Goal: Task Accomplishment & Management: Manage account settings

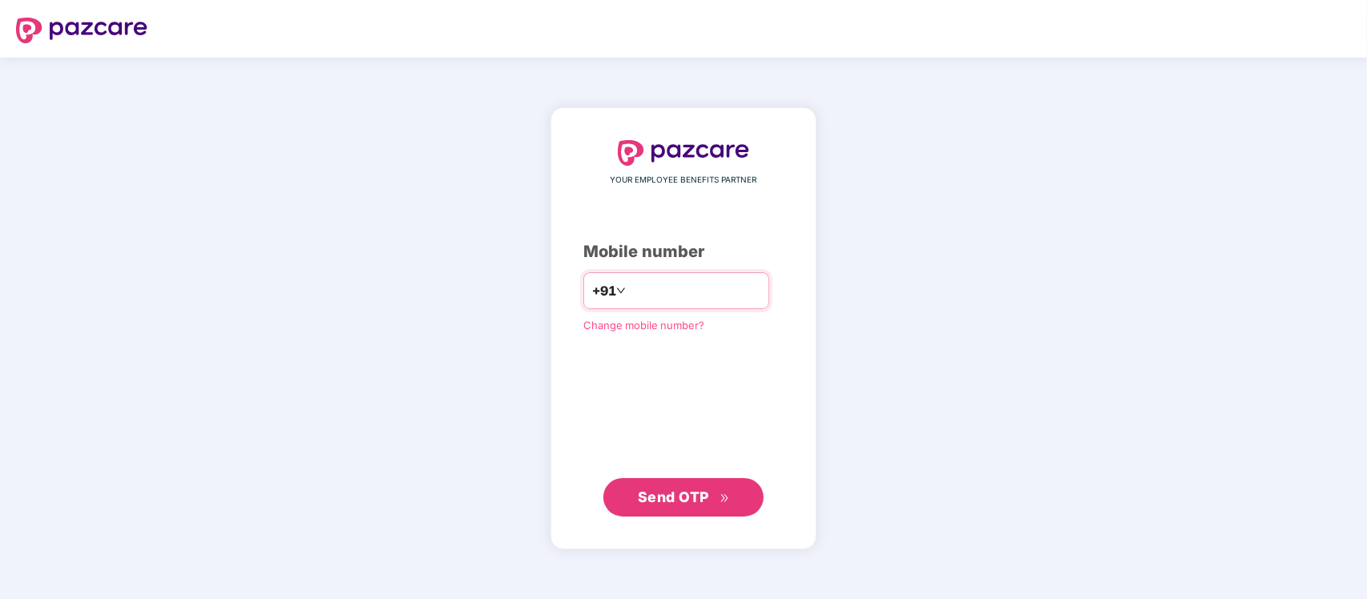
drag, startPoint x: 0, startPoint y: 0, endPoint x: 693, endPoint y: 272, distance: 744.8
click at [695, 272] on div "+91" at bounding box center [676, 290] width 186 height 37
click at [694, 275] on div "+91" at bounding box center [676, 290] width 186 height 37
click at [716, 289] on input "number" at bounding box center [694, 291] width 131 height 26
type input "**********"
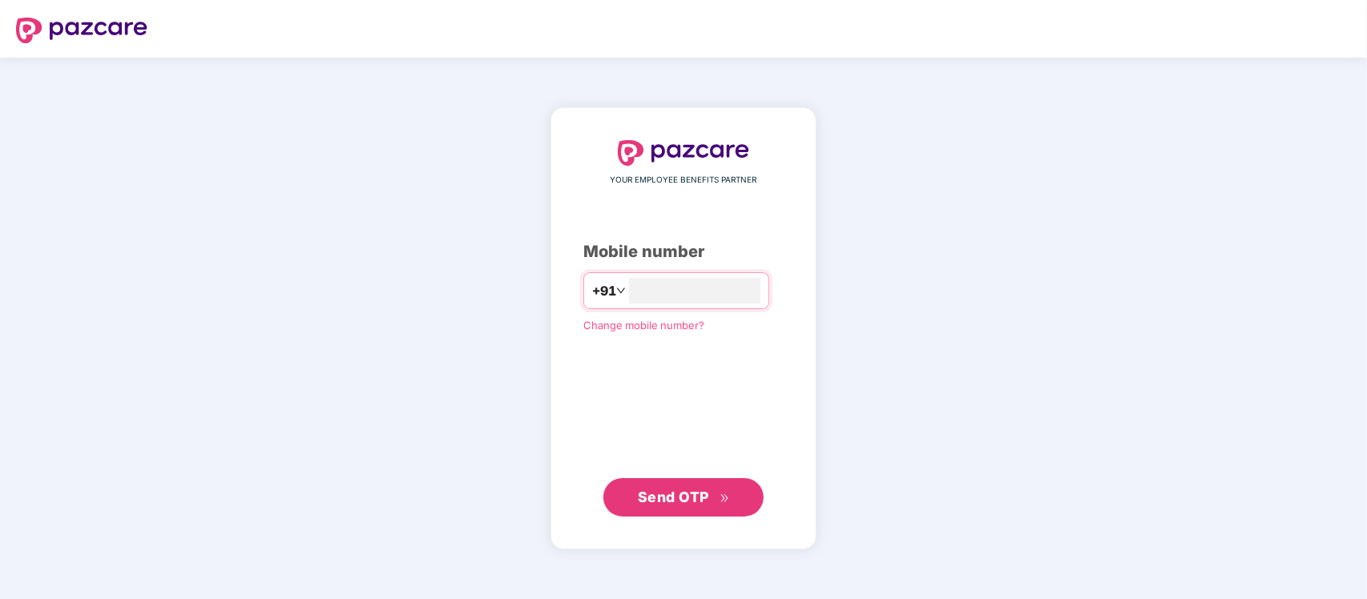
click at [672, 502] on span "Send OTP" at bounding box center [673, 497] width 71 height 17
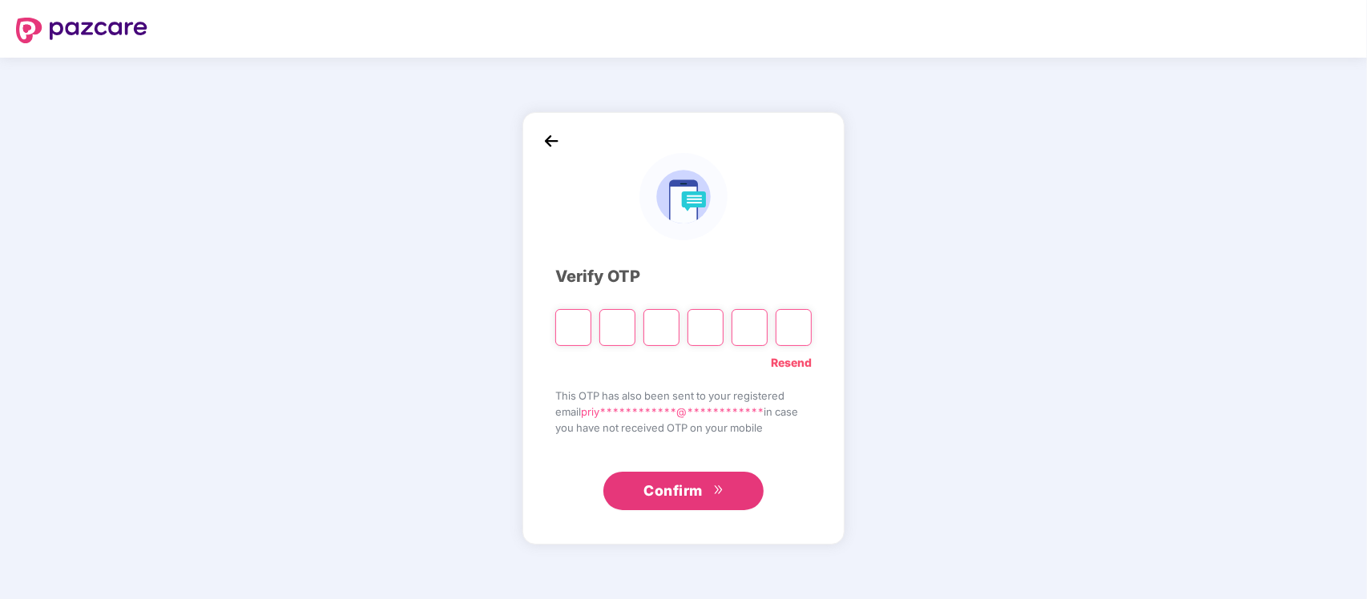
type input "*"
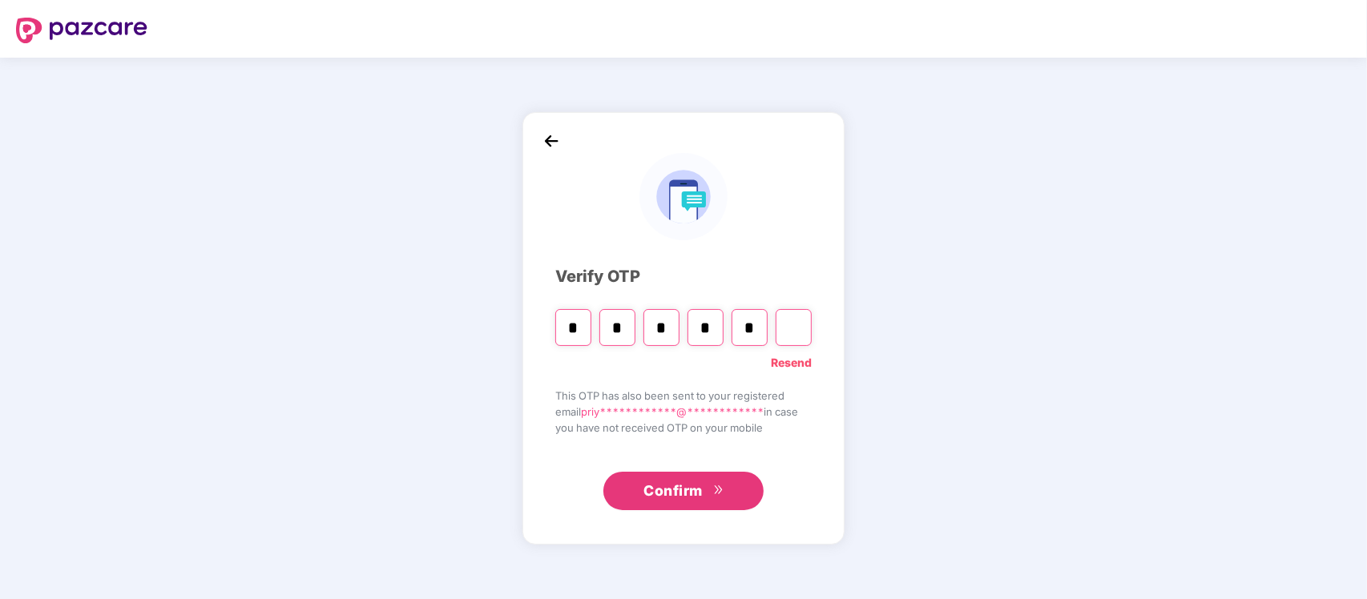
type input "*"
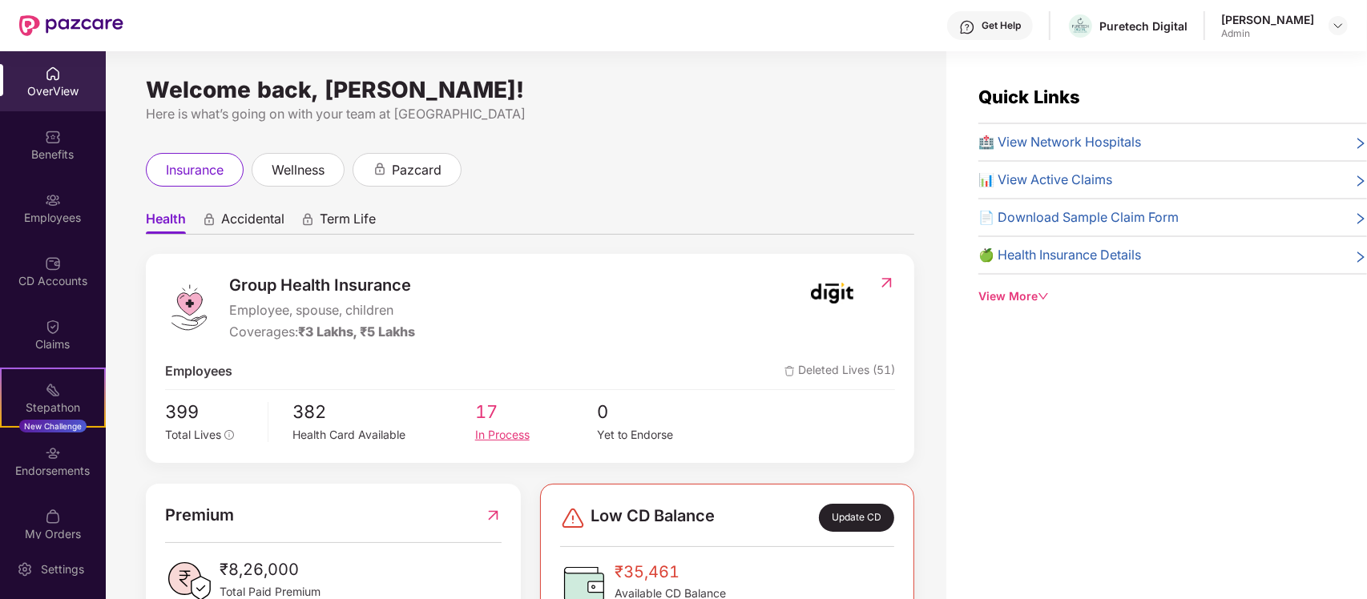
click at [507, 430] on div "In Process" at bounding box center [536, 435] width 122 height 18
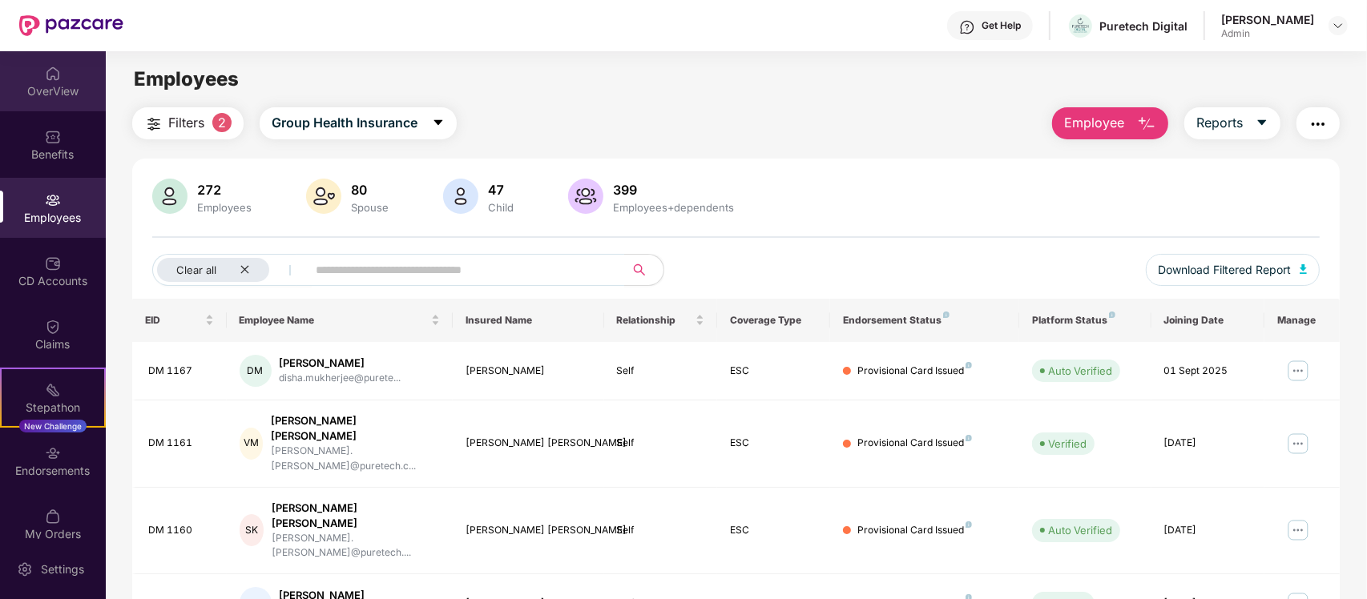
click at [42, 100] on div "OverView" at bounding box center [53, 81] width 106 height 60
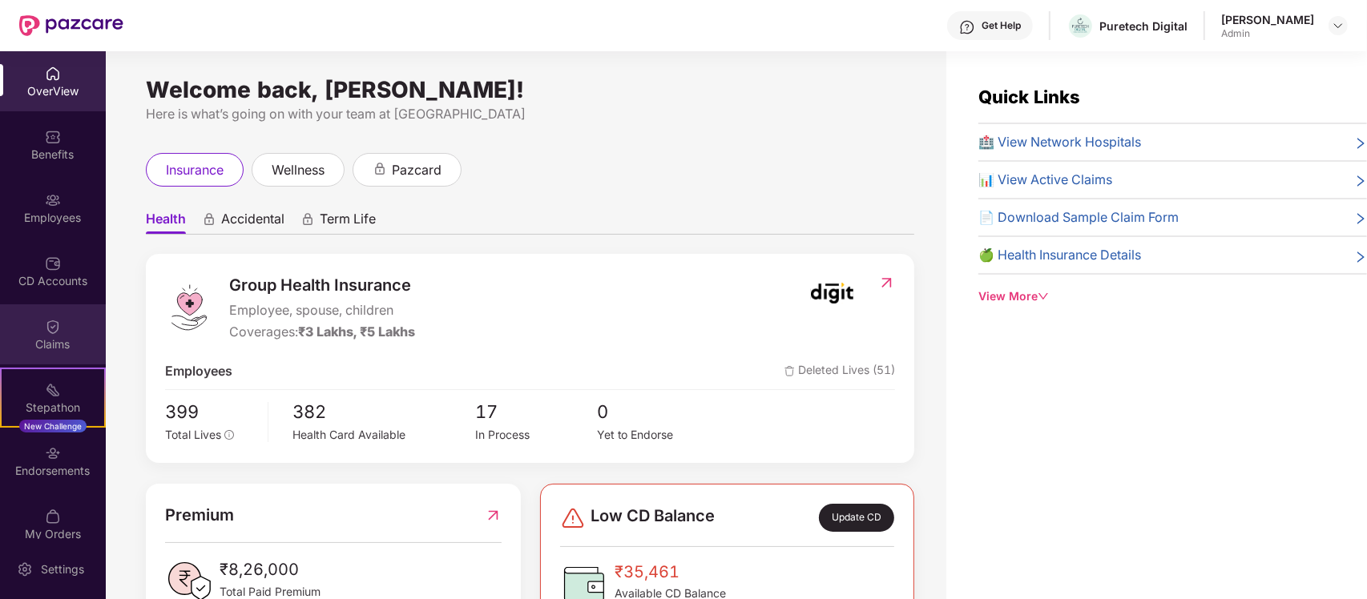
click at [66, 343] on div "Claims" at bounding box center [53, 345] width 106 height 16
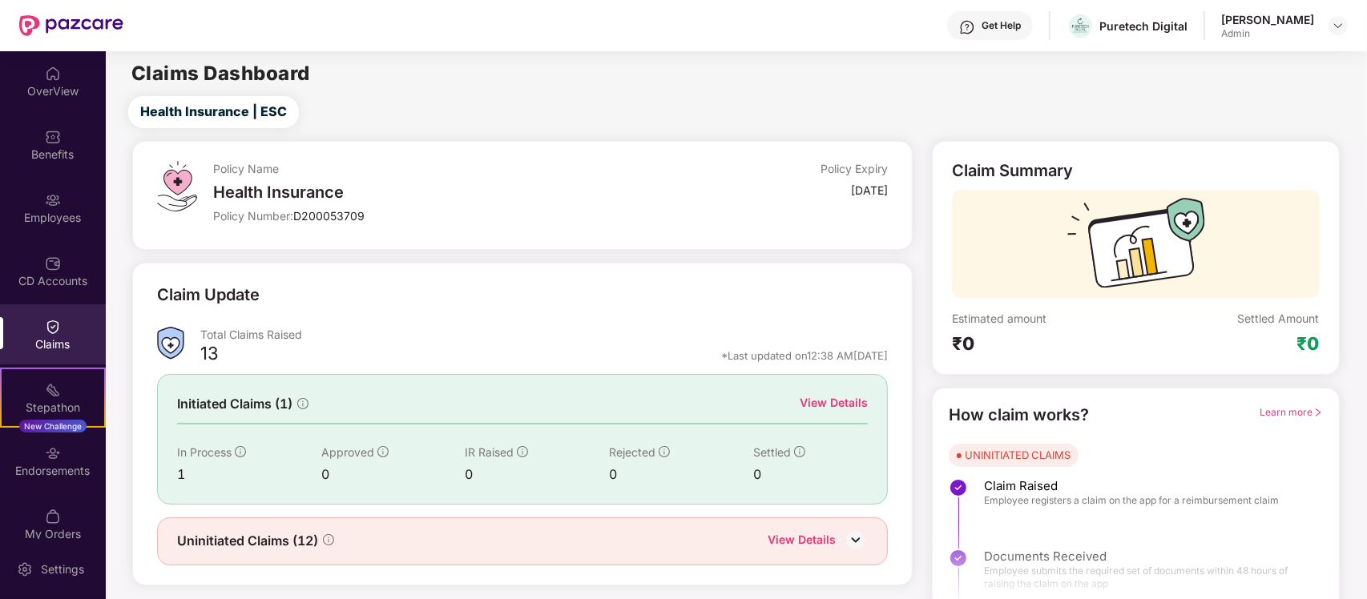
scroll to position [28, 0]
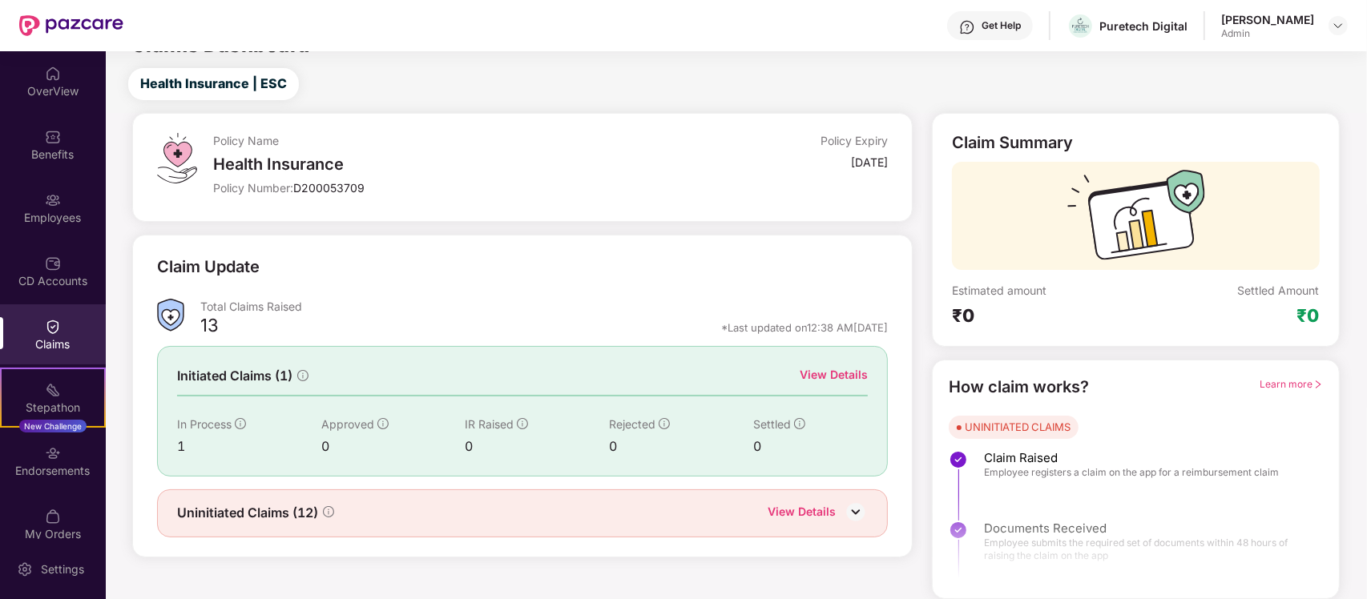
click at [845, 373] on div "View Details" at bounding box center [834, 375] width 68 height 18
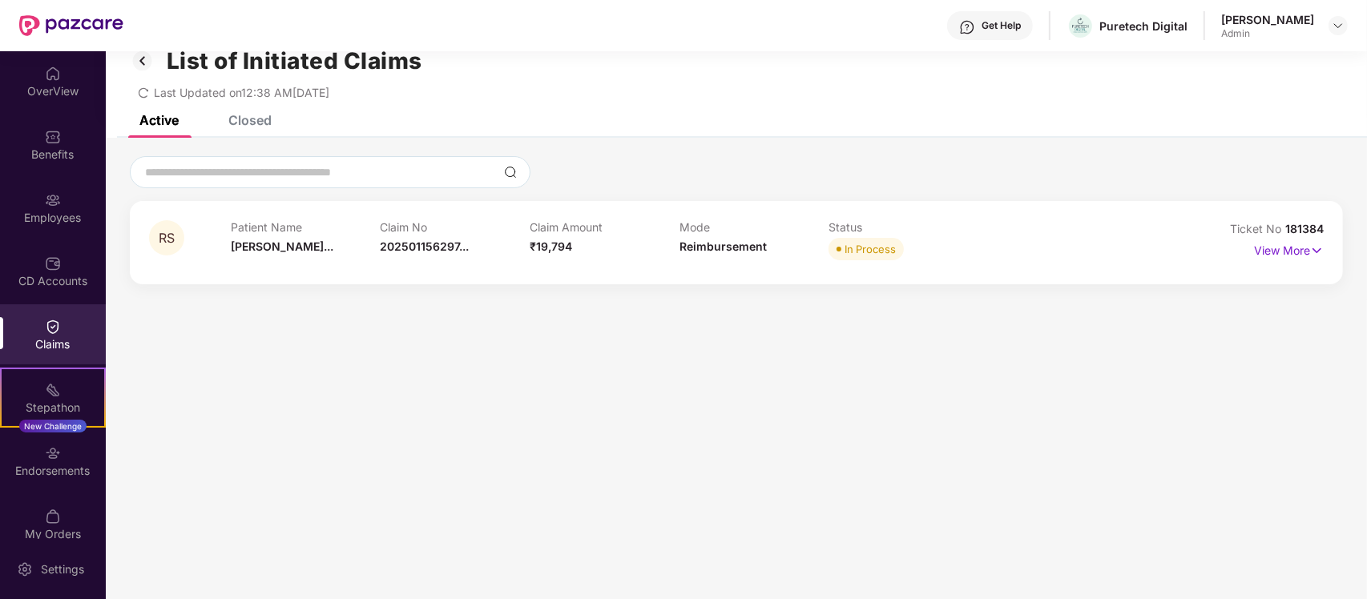
click at [1292, 262] on div "View More" at bounding box center [1289, 251] width 70 height 26
click at [1304, 252] on p "View More" at bounding box center [1289, 249] width 70 height 22
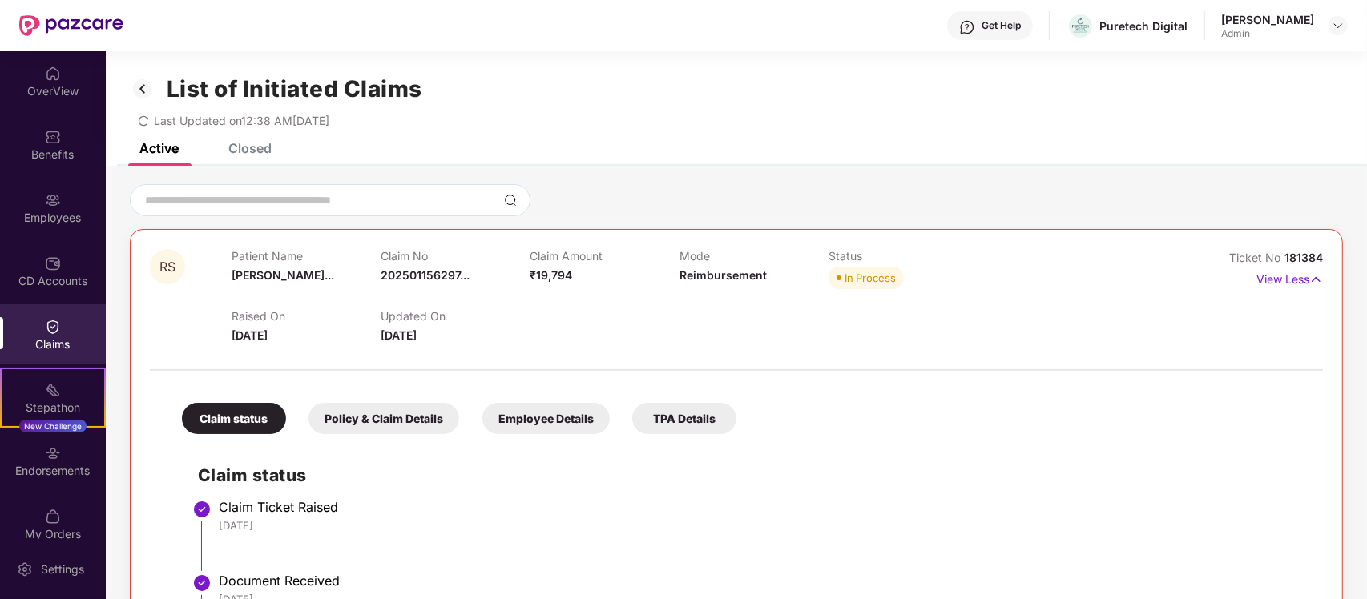
click at [240, 140] on div "List of Initiated Claims Last Updated on 12:38 AM[DATE]" at bounding box center [736, 97] width 1261 height 92
click at [247, 142] on div "List of Initiated Claims Last Updated on 12:38 AM[DATE]" at bounding box center [736, 97] width 1261 height 92
click at [144, 87] on img at bounding box center [143, 88] width 26 height 27
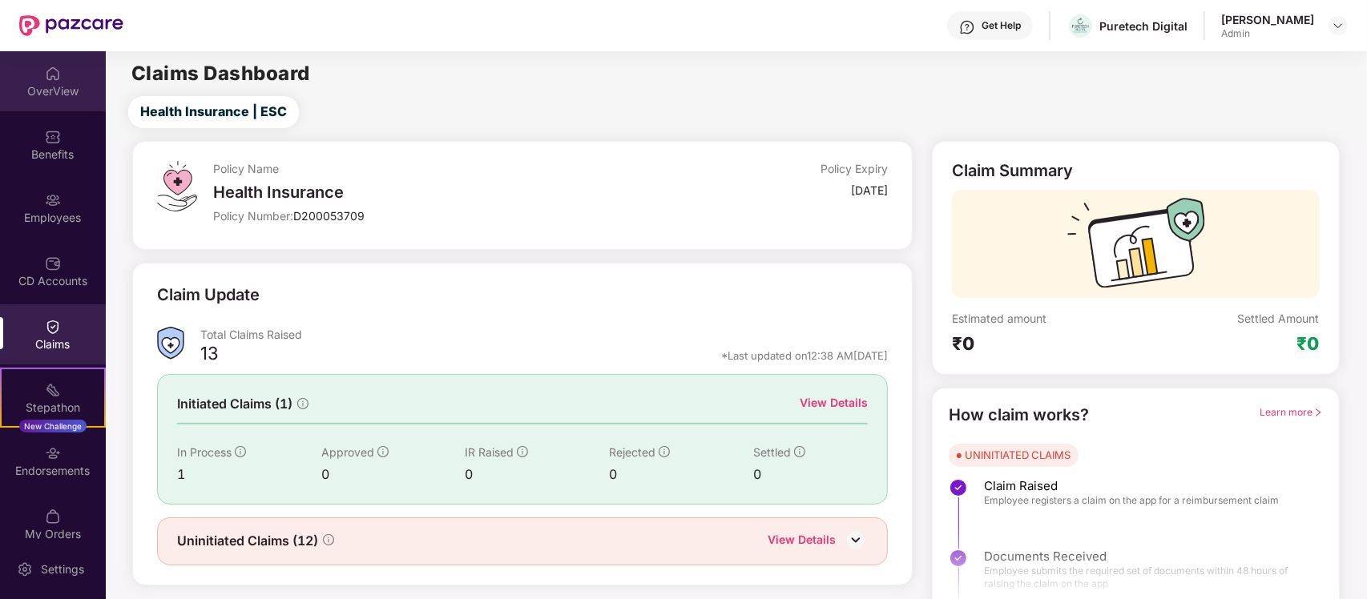
click at [49, 111] on div "OverView" at bounding box center [53, 81] width 106 height 60
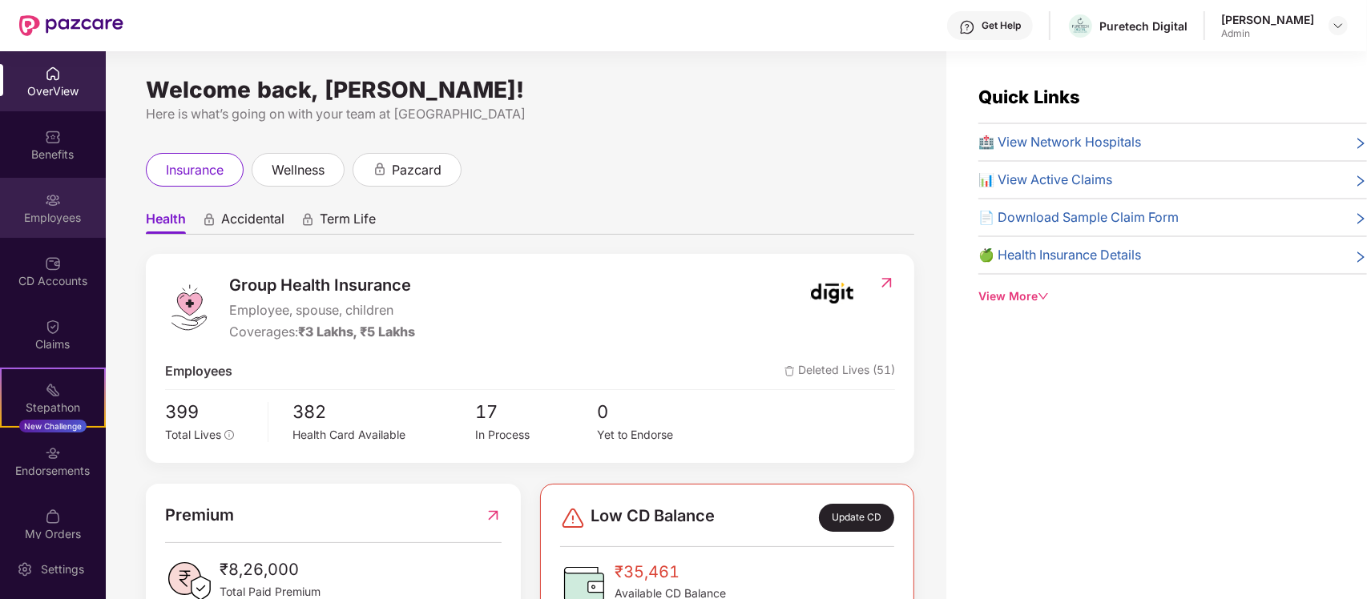
click at [61, 213] on div "Employees" at bounding box center [53, 218] width 106 height 16
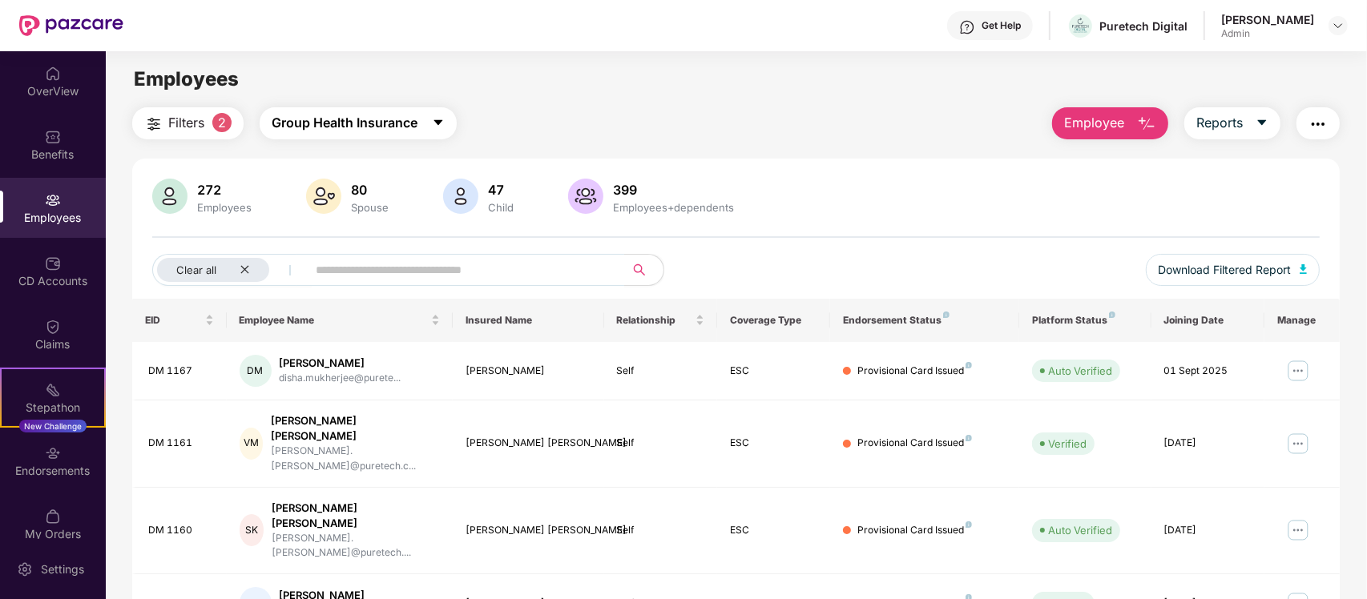
click at [331, 131] on span "Group Health Insurance" at bounding box center [345, 123] width 146 height 20
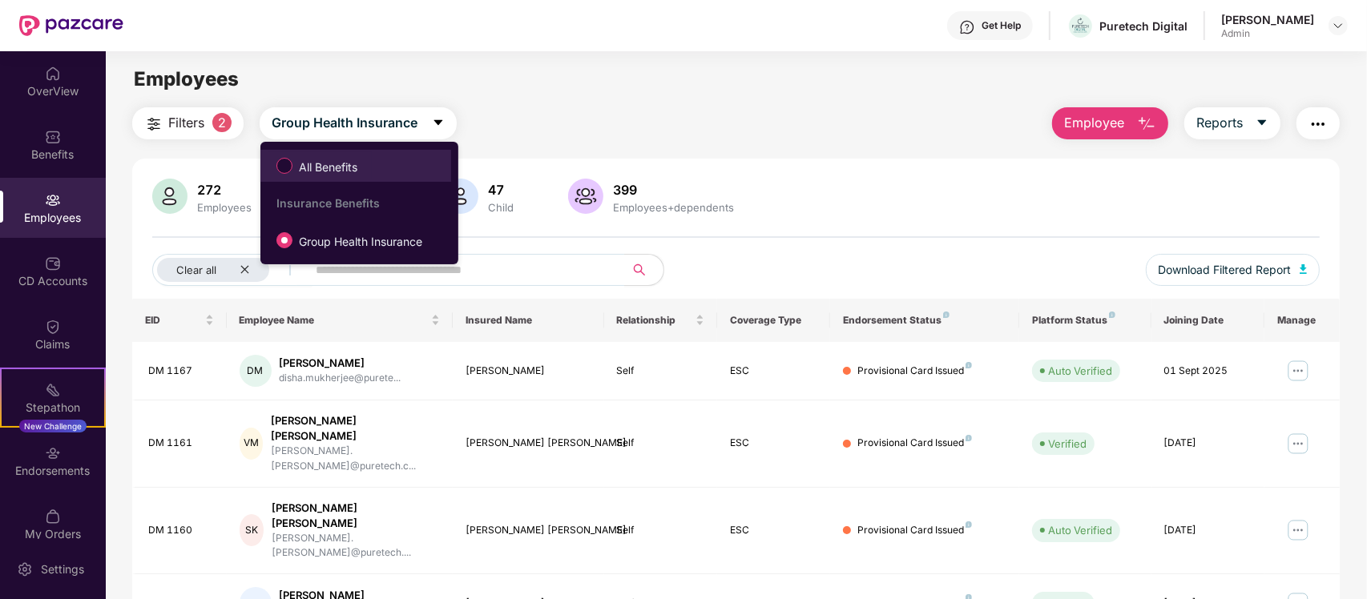
click at [330, 159] on span "All Benefits" at bounding box center [328, 168] width 71 height 18
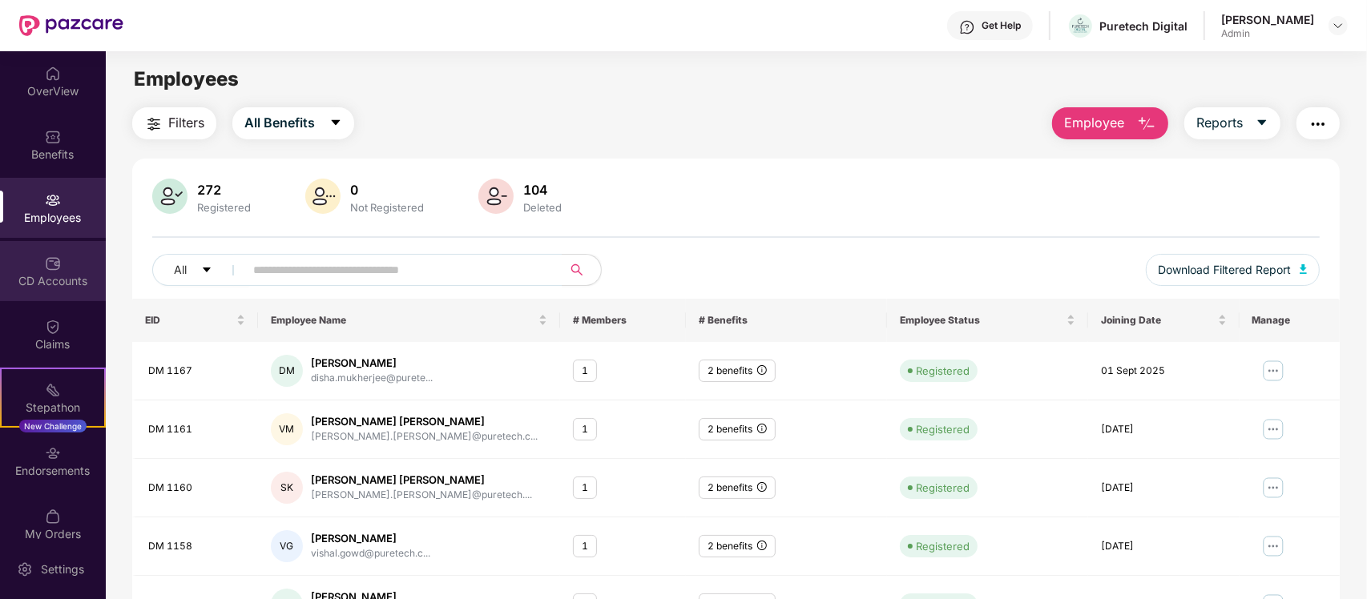
click at [70, 290] on div "CD Accounts" at bounding box center [53, 271] width 106 height 60
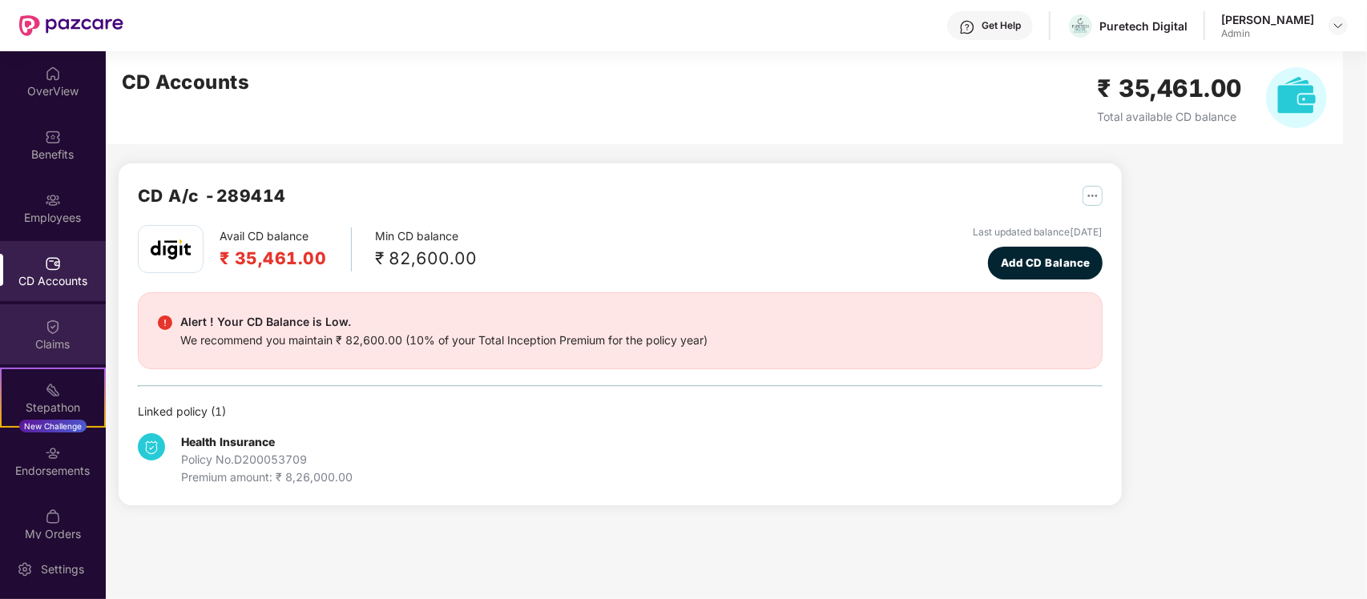
click at [67, 333] on div "Claims" at bounding box center [53, 335] width 106 height 60
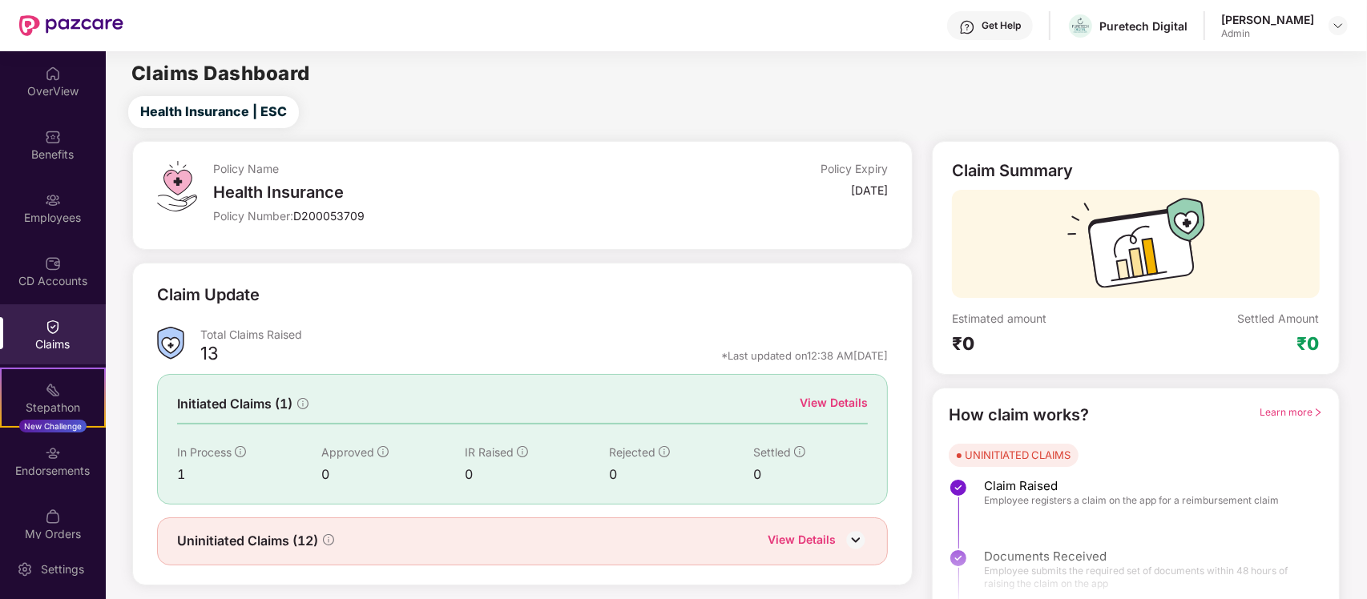
scroll to position [28, 0]
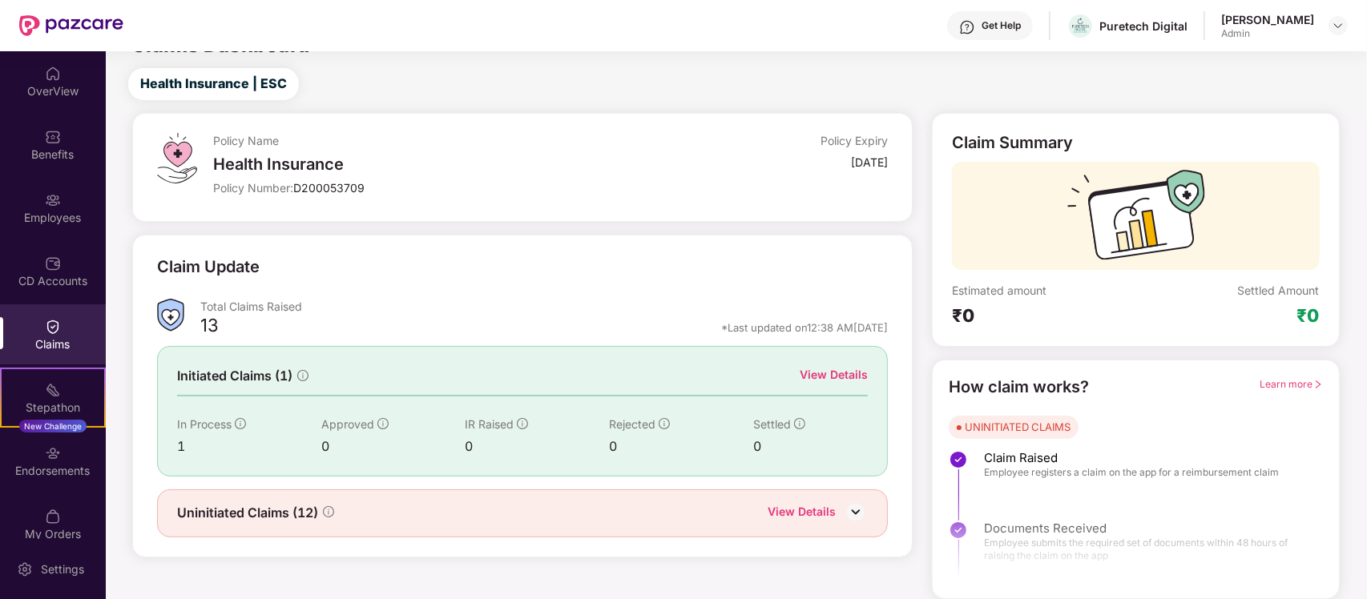
click at [792, 522] on div "View Details" at bounding box center [802, 513] width 68 height 21
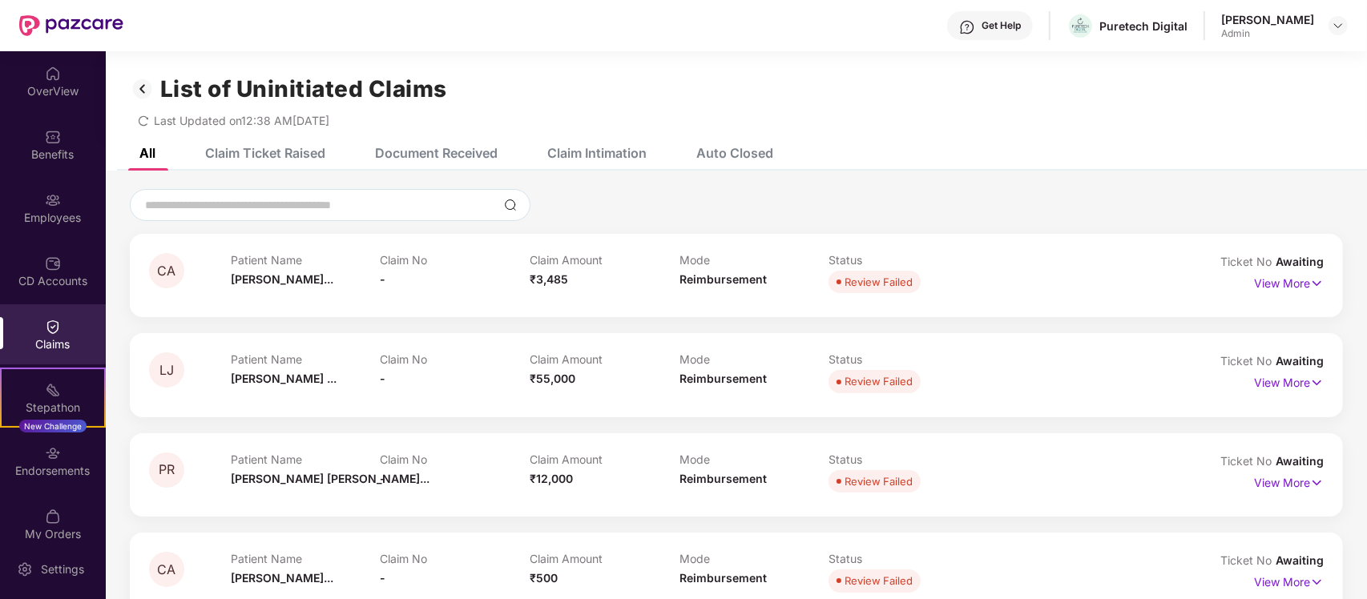
click at [139, 94] on img at bounding box center [143, 88] width 26 height 27
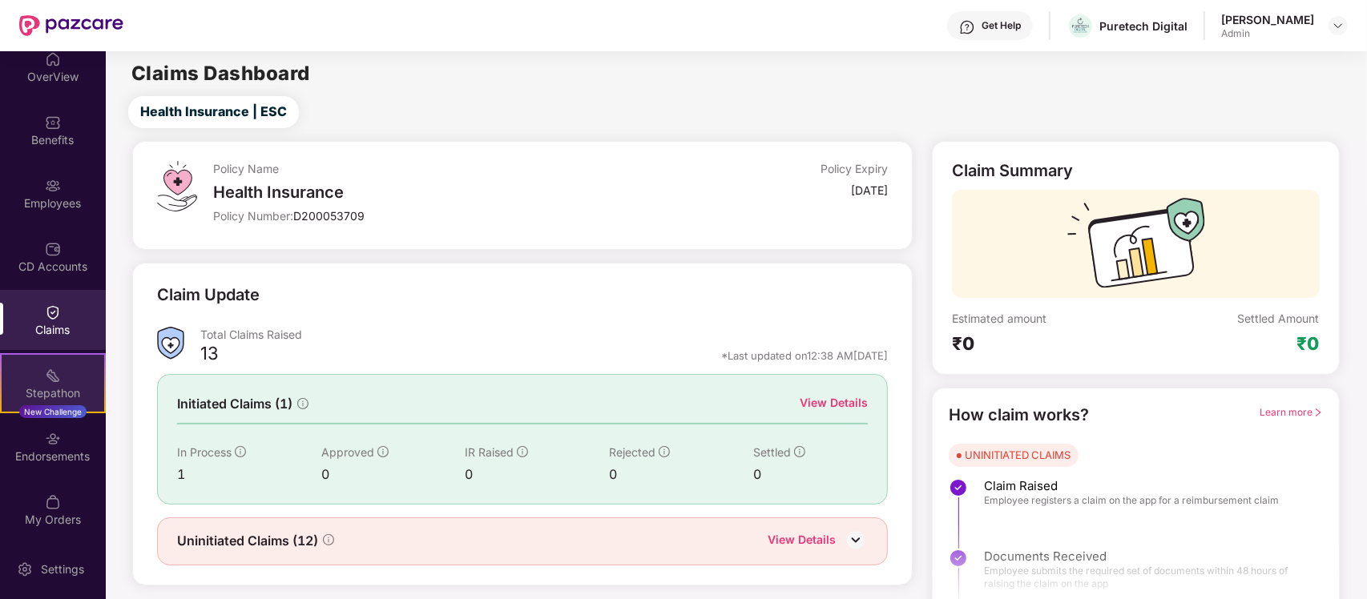
scroll to position [18, 0]
click at [66, 446] on div "Endorsements" at bounding box center [53, 454] width 106 height 16
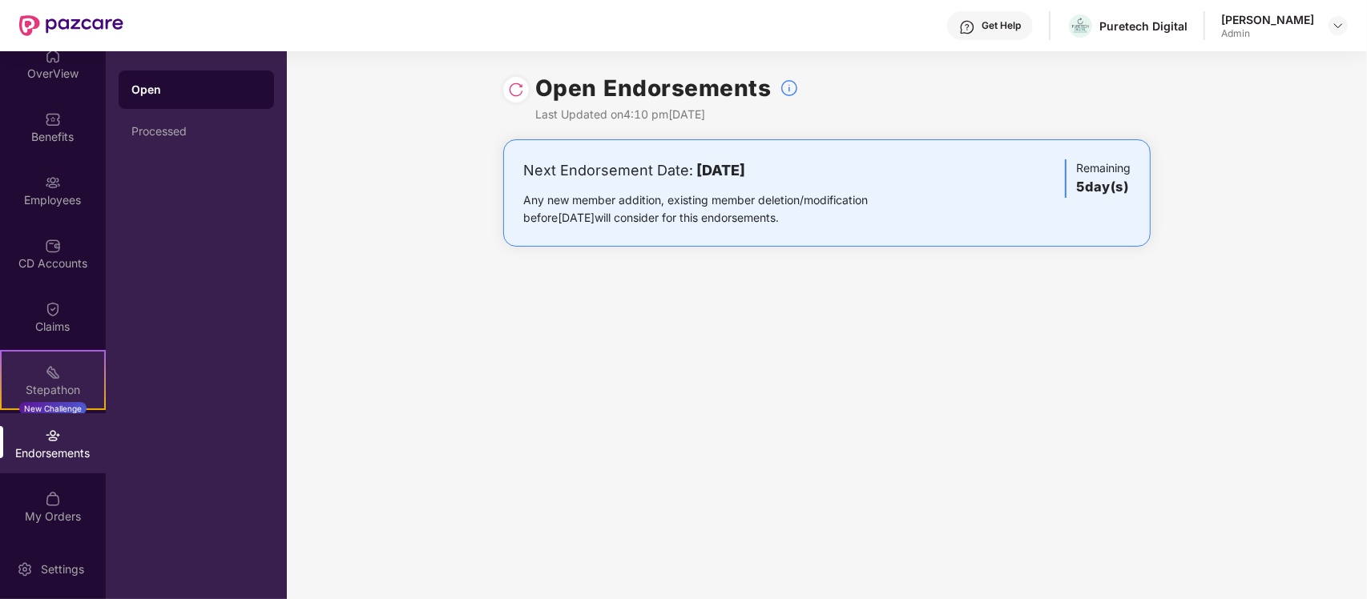
click at [54, 383] on div "Stepathon" at bounding box center [53, 390] width 103 height 16
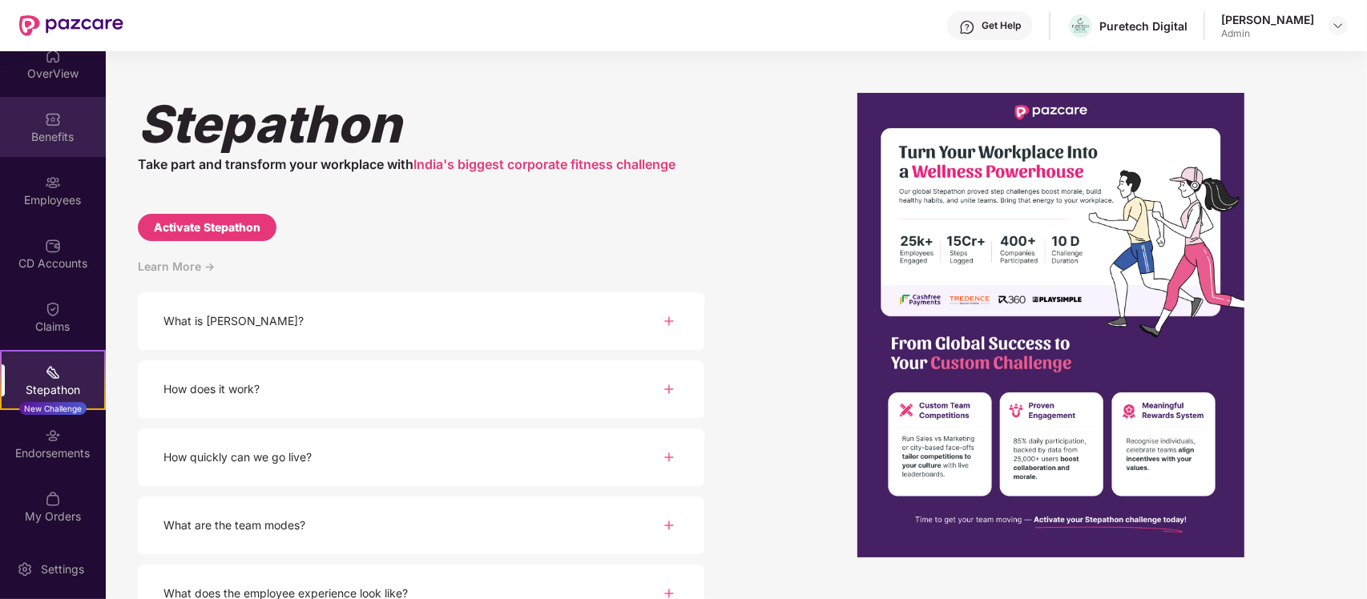
click at [46, 138] on div "Benefits" at bounding box center [53, 137] width 106 height 16
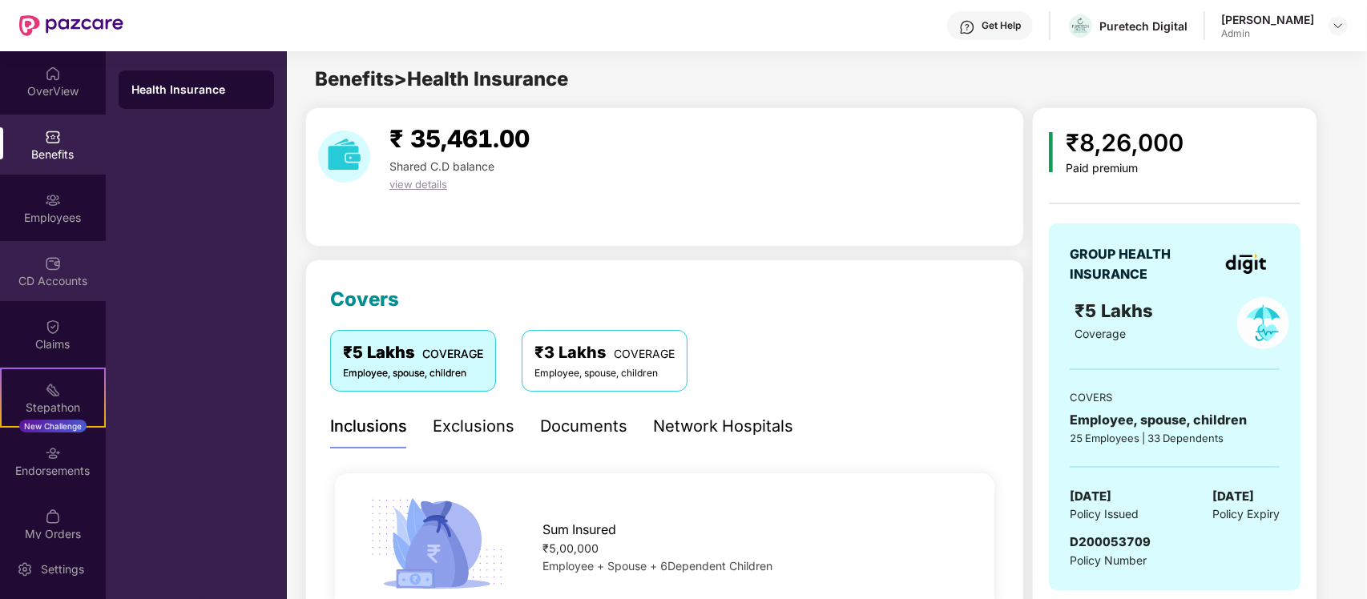
click at [49, 254] on div at bounding box center [53, 262] width 16 height 16
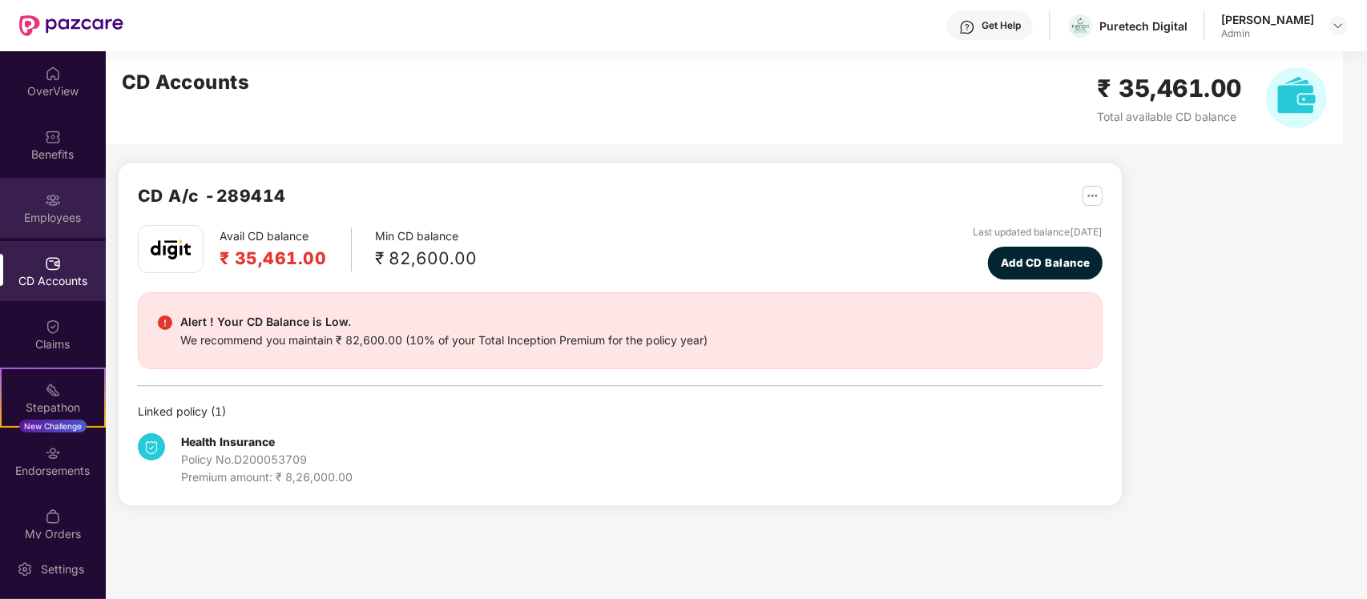
click at [48, 208] on div "Employees" at bounding box center [53, 208] width 106 height 60
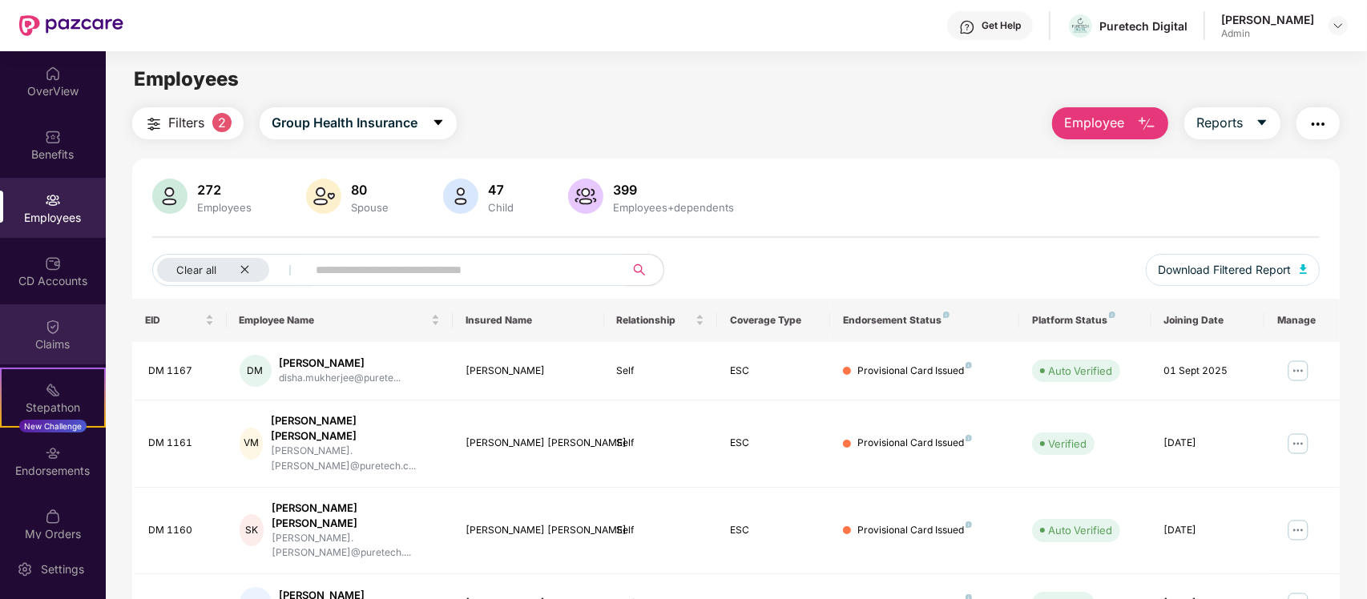
click at [81, 319] on div "Claims" at bounding box center [53, 335] width 106 height 60
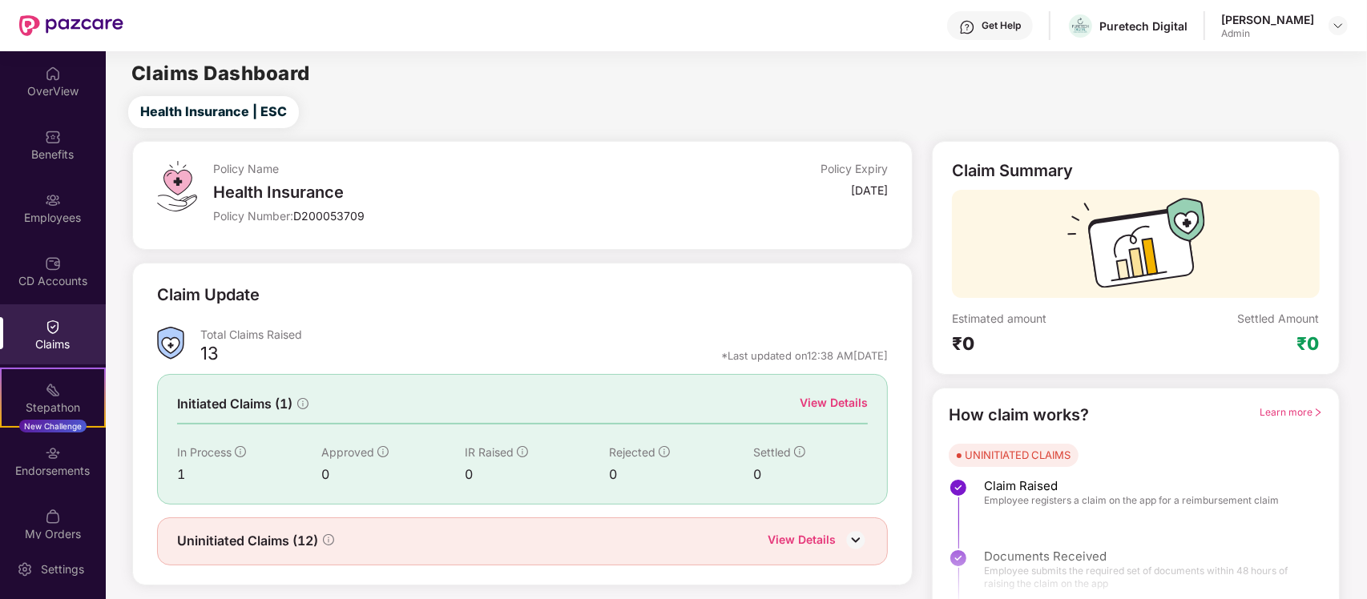
scroll to position [28, 0]
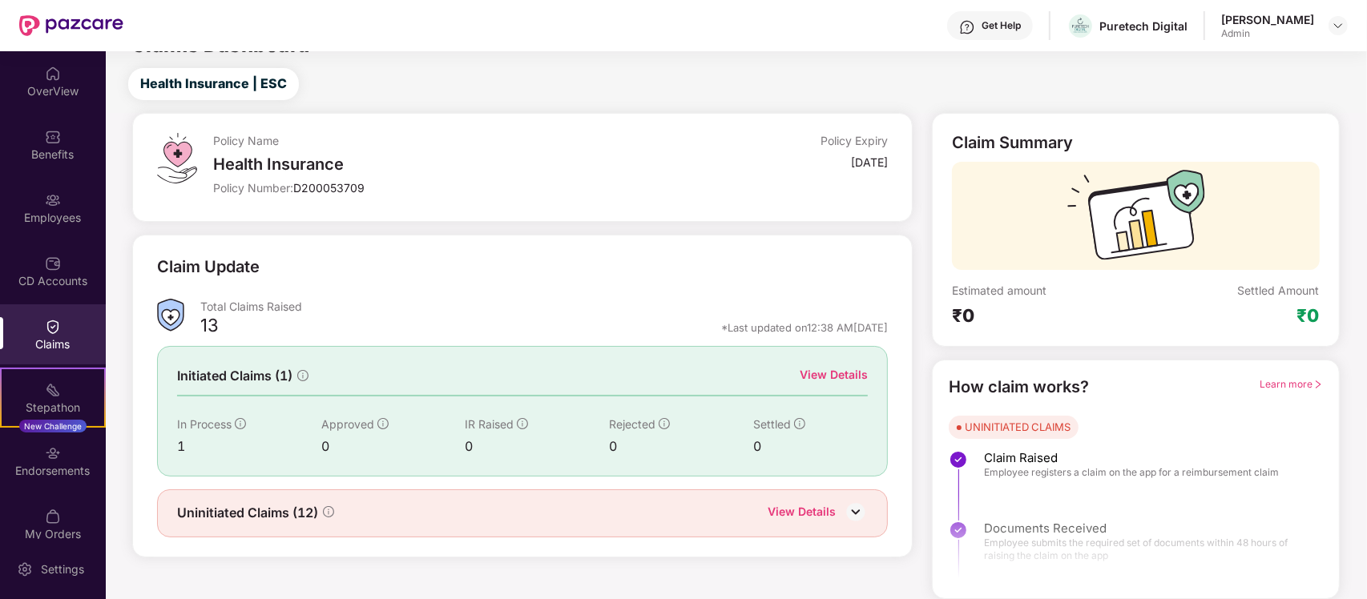
click at [858, 377] on div "View Details" at bounding box center [834, 375] width 68 height 18
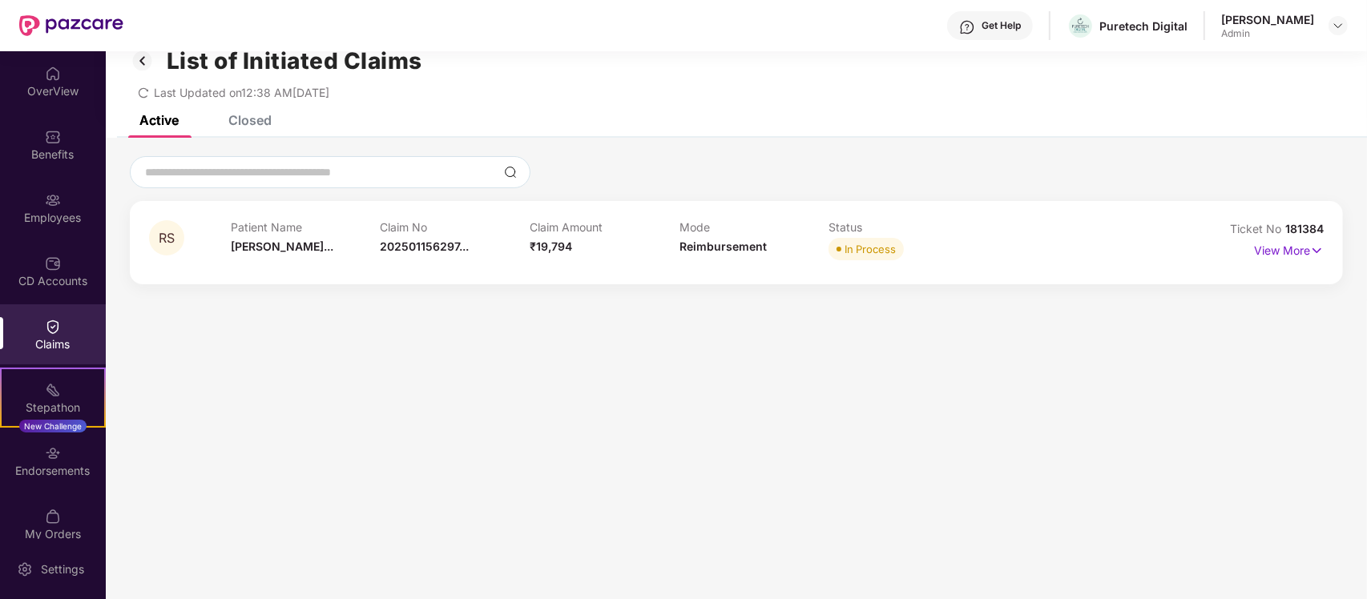
click at [156, 50] on div "Get Help Puretech Digital [PERSON_NAME] Admin" at bounding box center [735, 25] width 1225 height 51
click at [144, 67] on img at bounding box center [143, 60] width 26 height 27
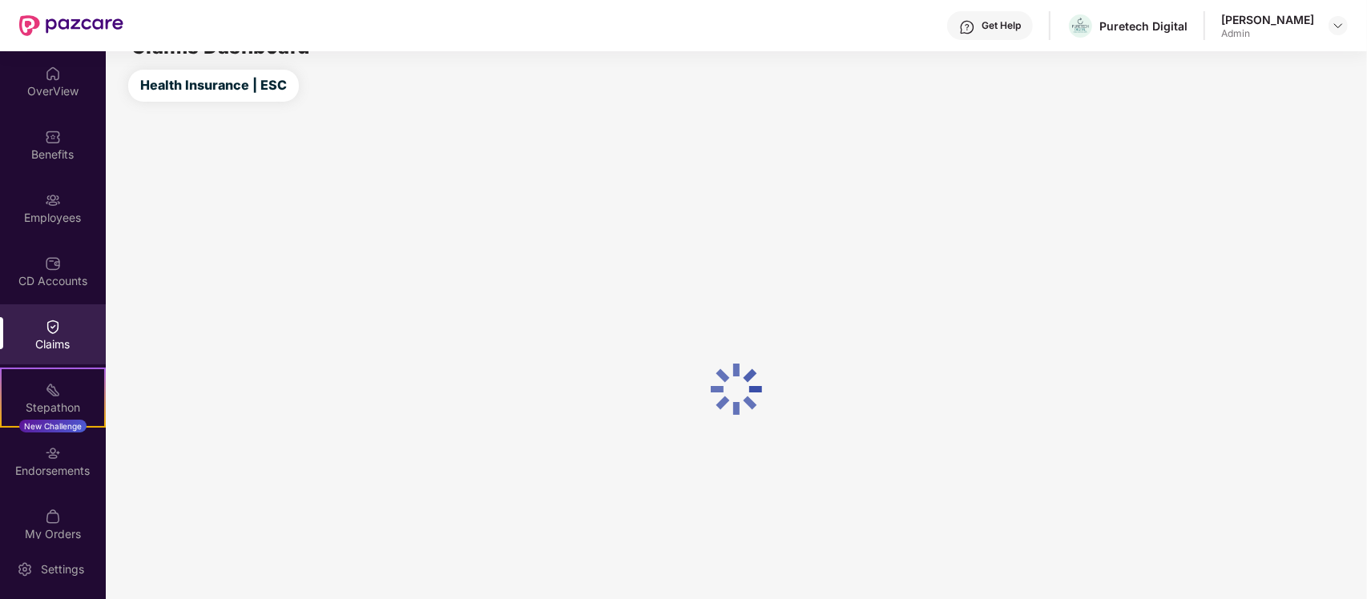
scroll to position [28, 0]
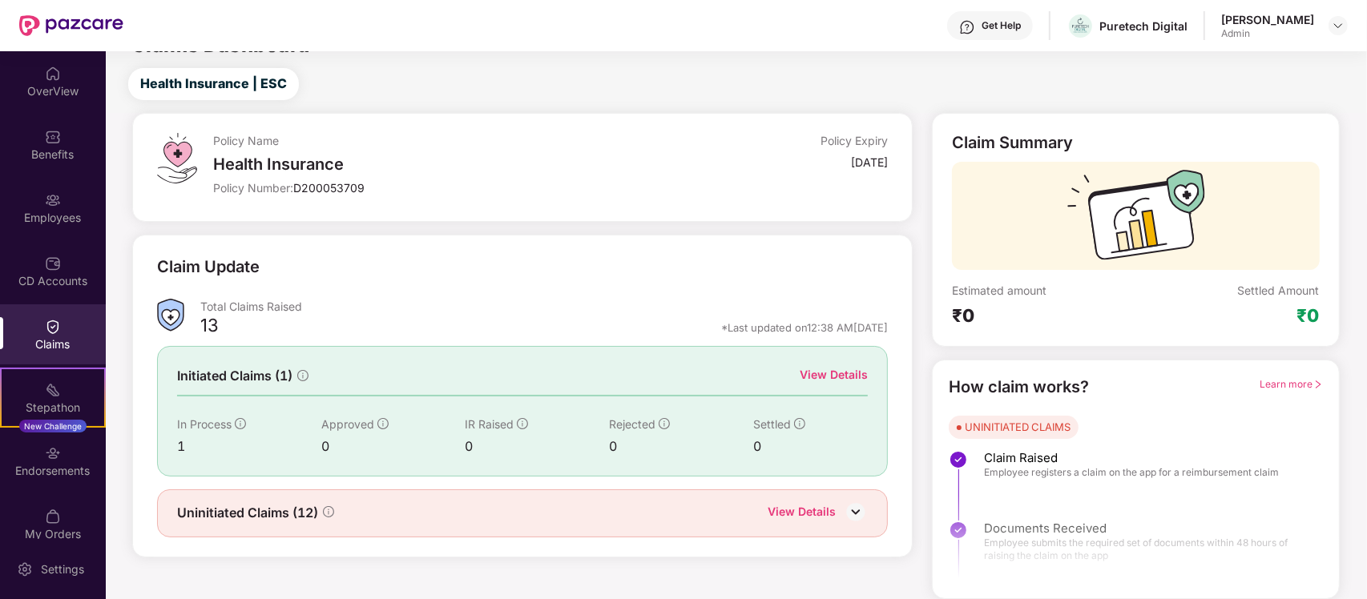
click at [842, 506] on div "View Details" at bounding box center [818, 513] width 100 height 21
click at [857, 523] on img at bounding box center [856, 512] width 24 height 24
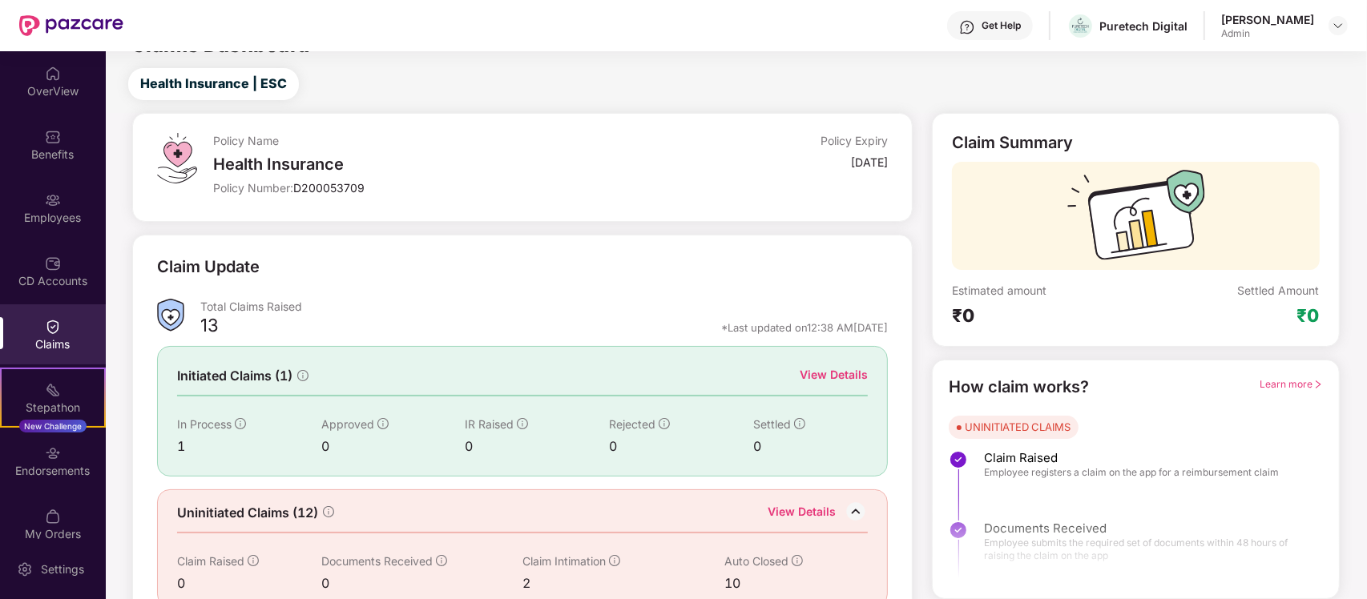
scroll to position [57, 0]
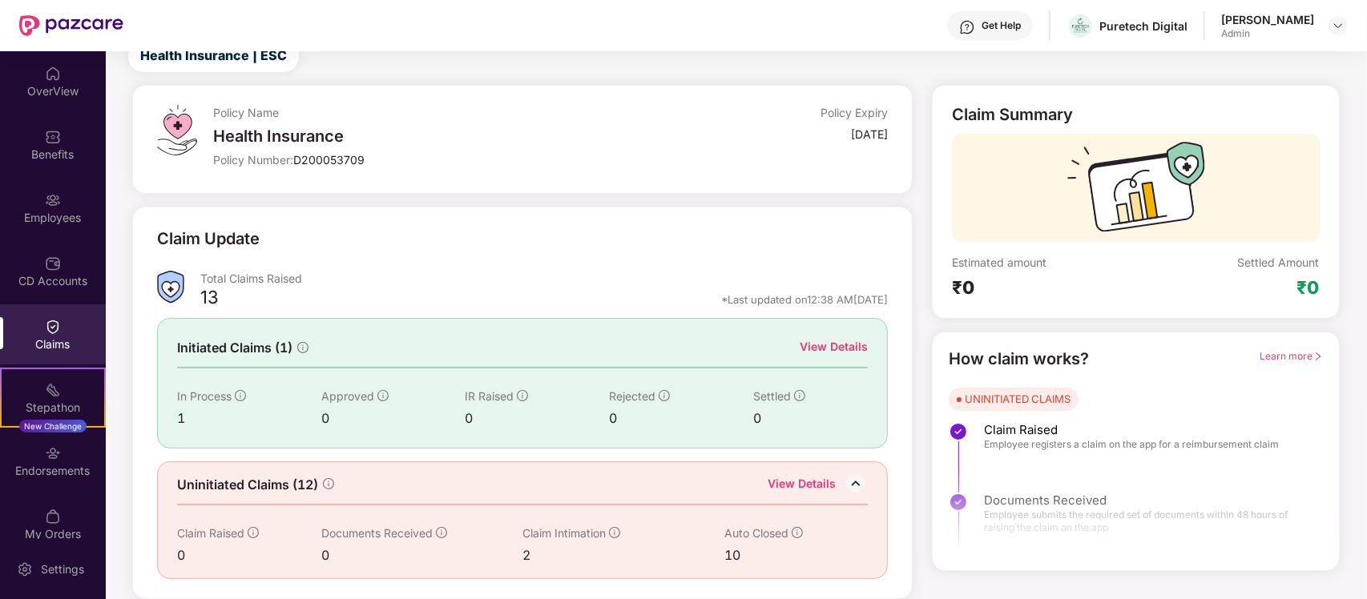
click at [811, 483] on div "View Details" at bounding box center [802, 485] width 68 height 21
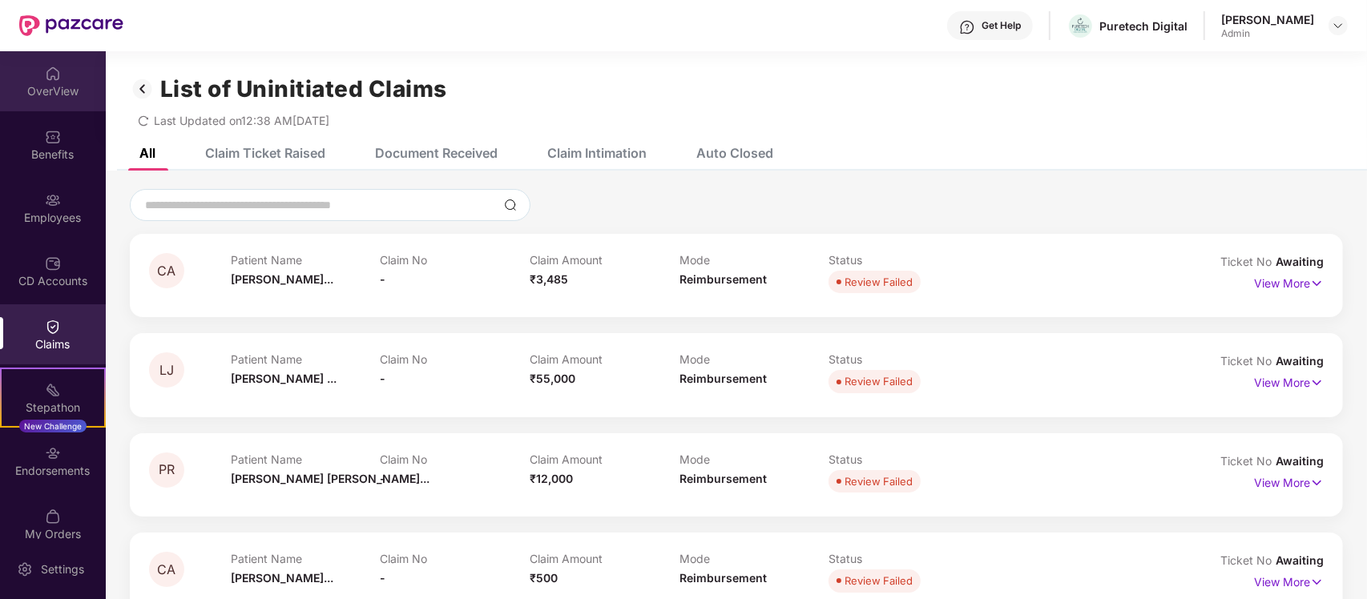
click at [72, 77] on div "OverView" at bounding box center [53, 81] width 106 height 60
